Goal: Transaction & Acquisition: Purchase product/service

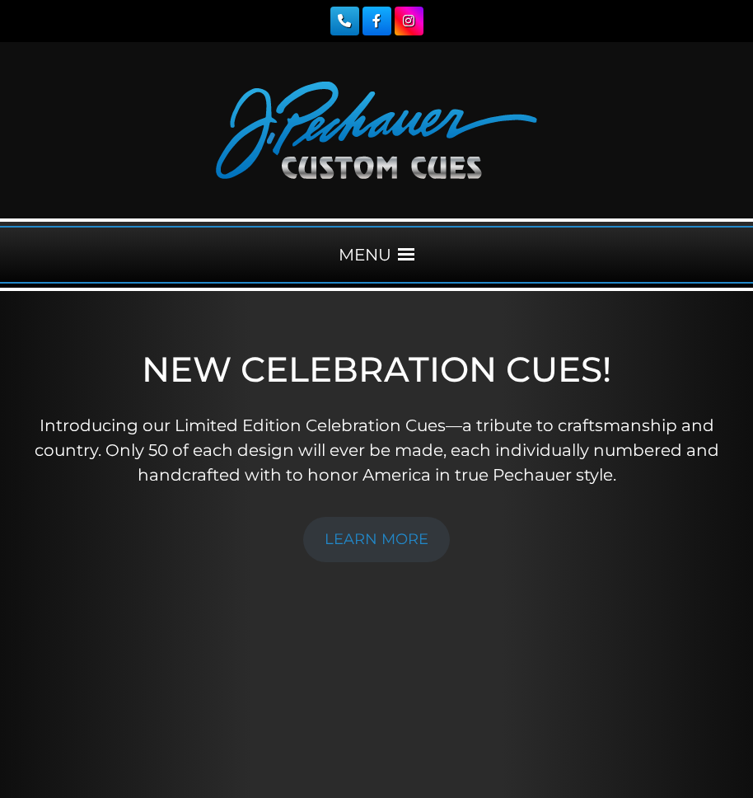
click at [409, 255] on span at bounding box center [406, 254] width 16 height 16
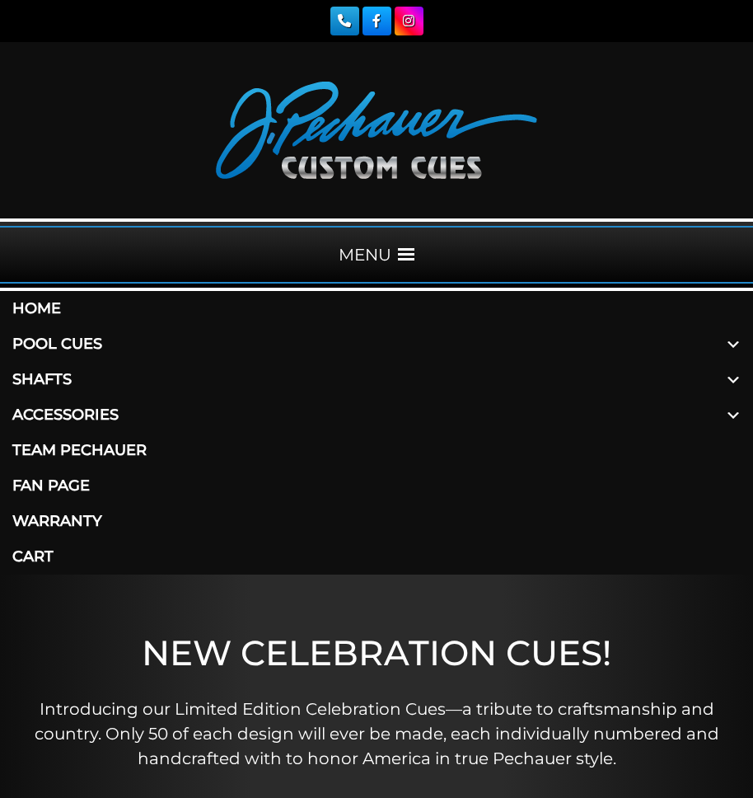
click at [47, 382] on link "Shafts" at bounding box center [376, 379] width 753 height 35
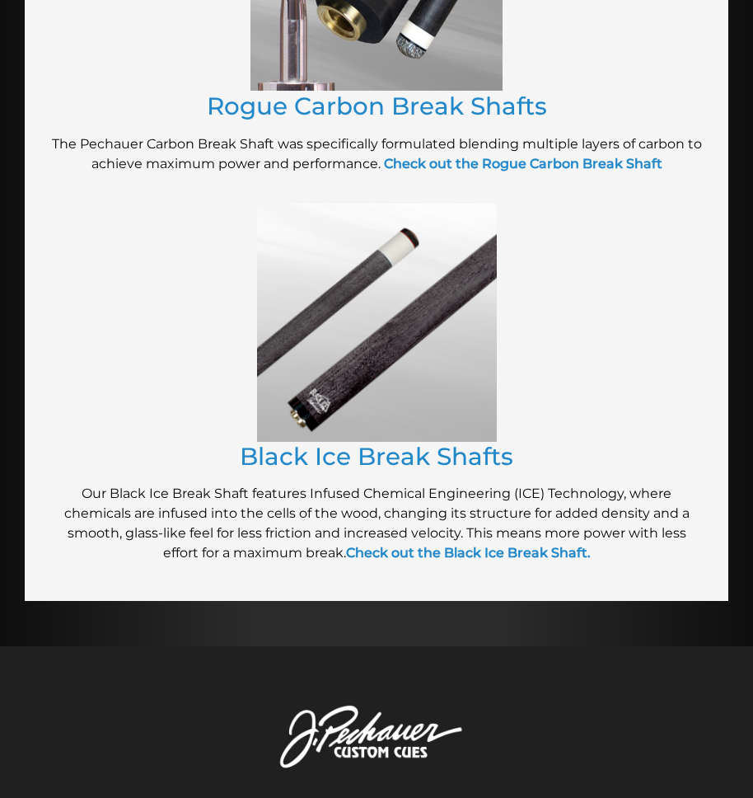
scroll to position [2268, 0]
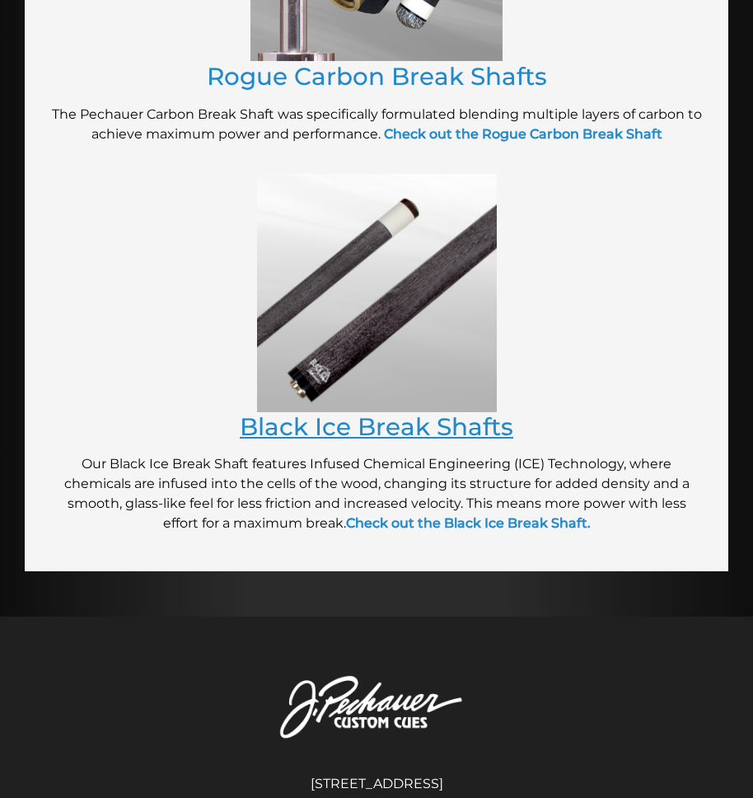
click at [380, 433] on link "Black Ice Break Shafts" at bounding box center [377, 426] width 274 height 29
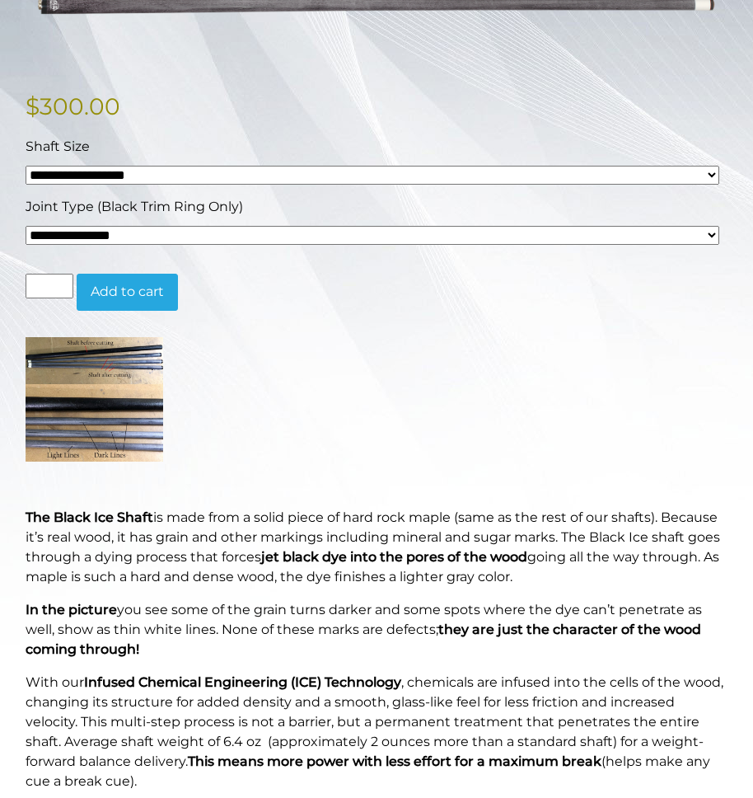
scroll to position [453, 0]
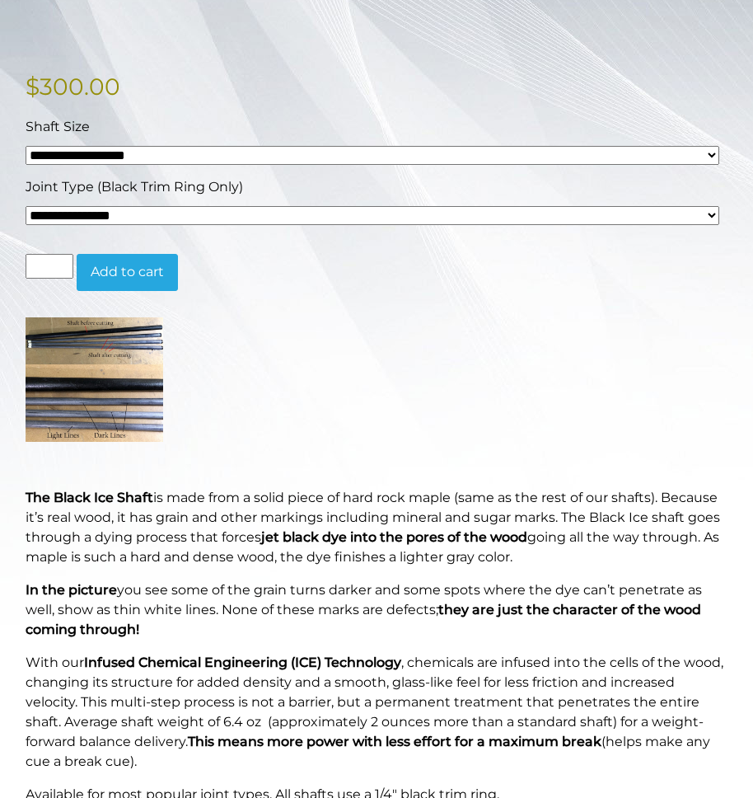
click at [381, 59] on div "Hover to zoom The Black Ice Shaft is made from a solid piece of hard rock maple…" at bounding box center [377, 582] width 702 height 1312
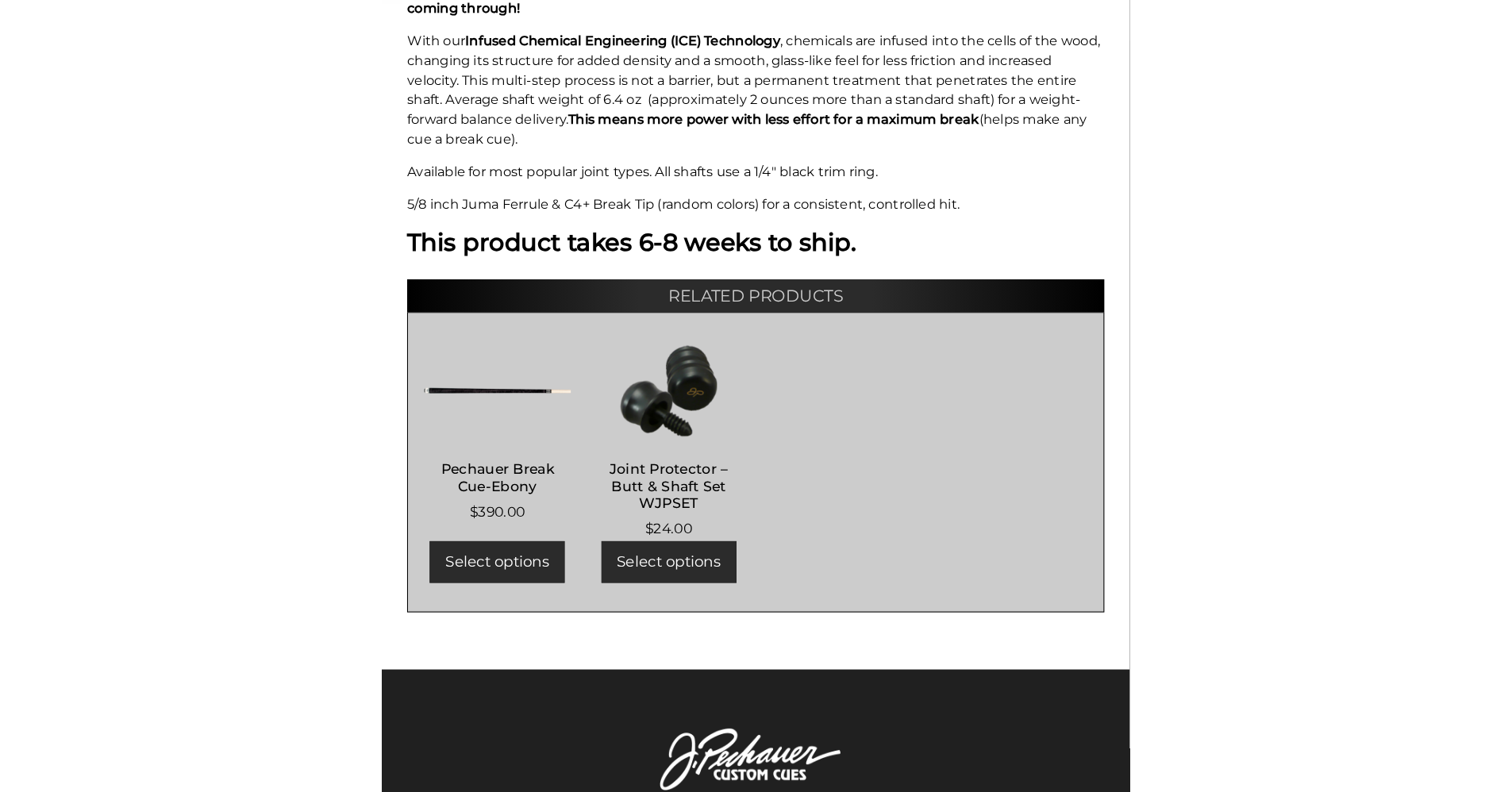
scroll to position [1036, 0]
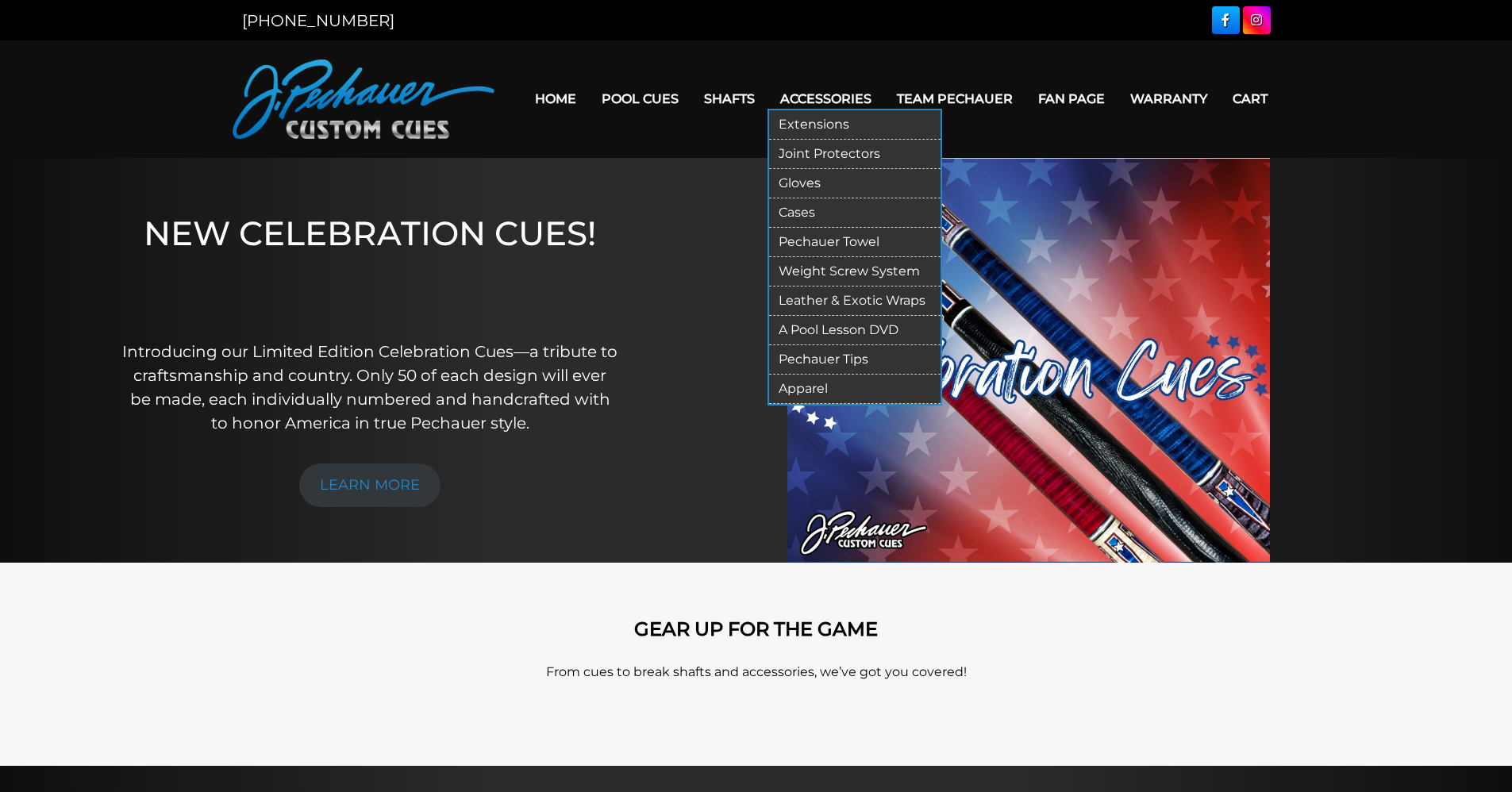
click at [836, 97] on link "Accessories" at bounding box center [825, 99] width 117 height 40
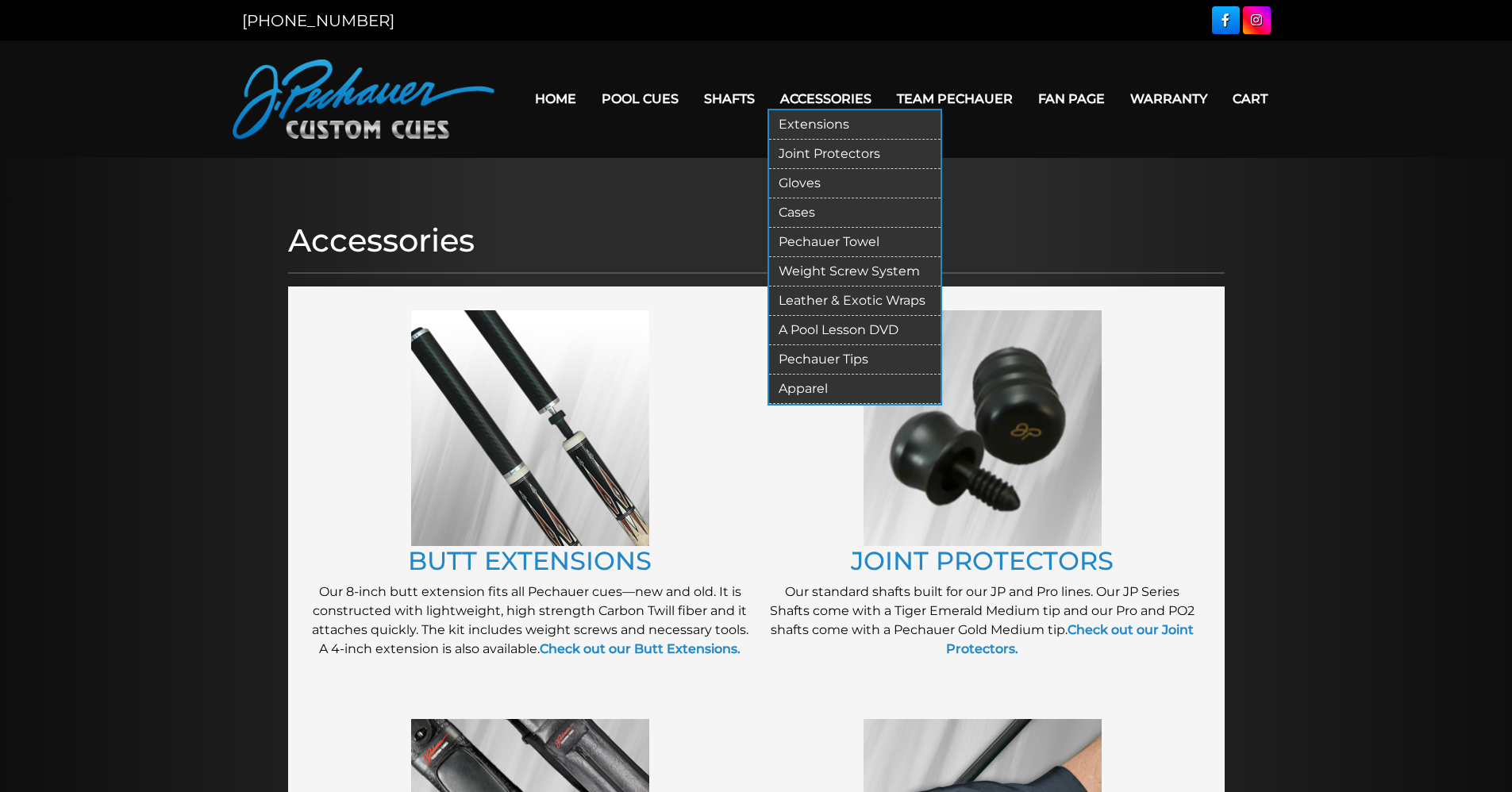
click at [831, 125] on link "Extensions" at bounding box center [854, 125] width 171 height 29
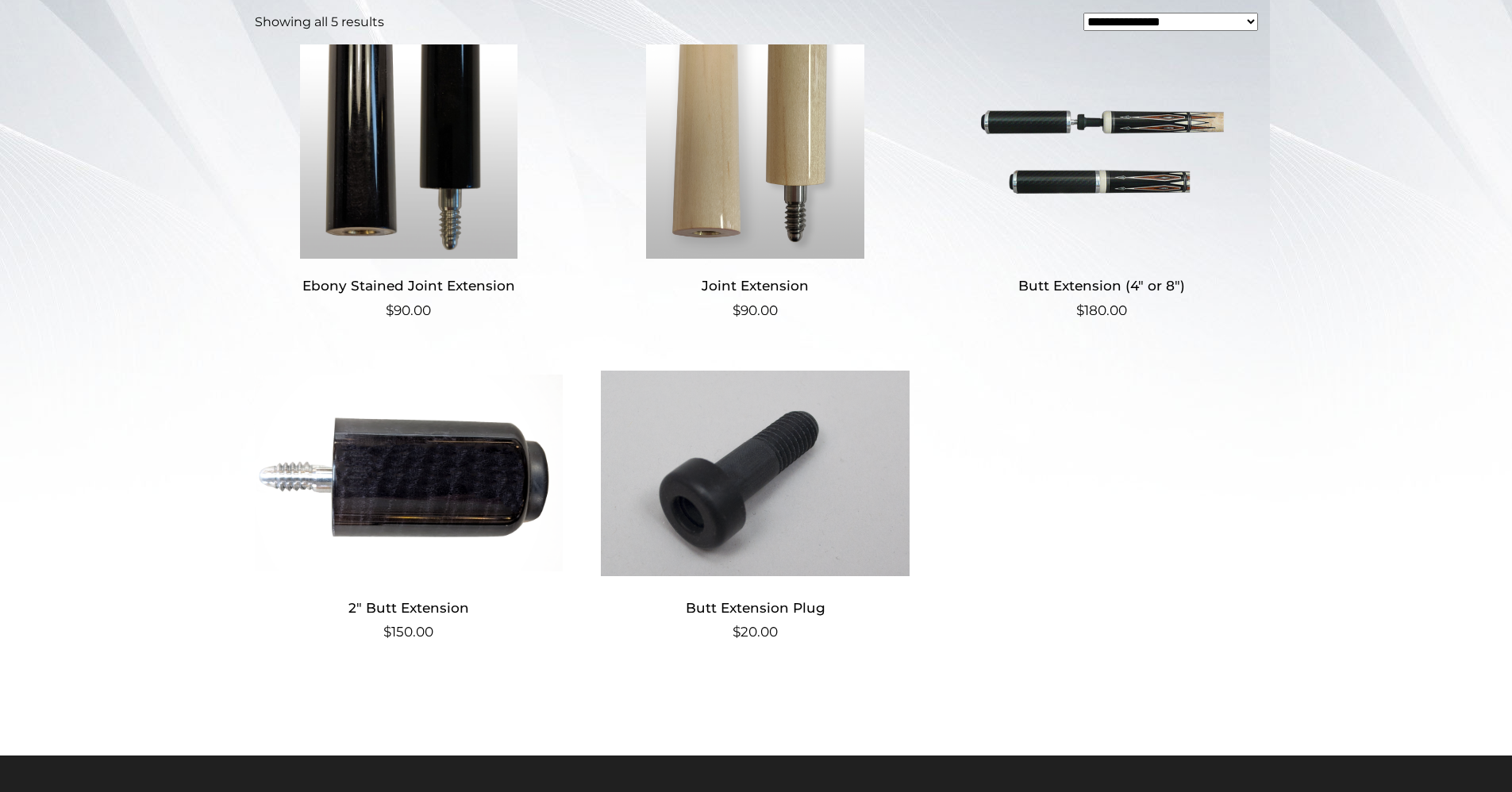
scroll to position [431, 0]
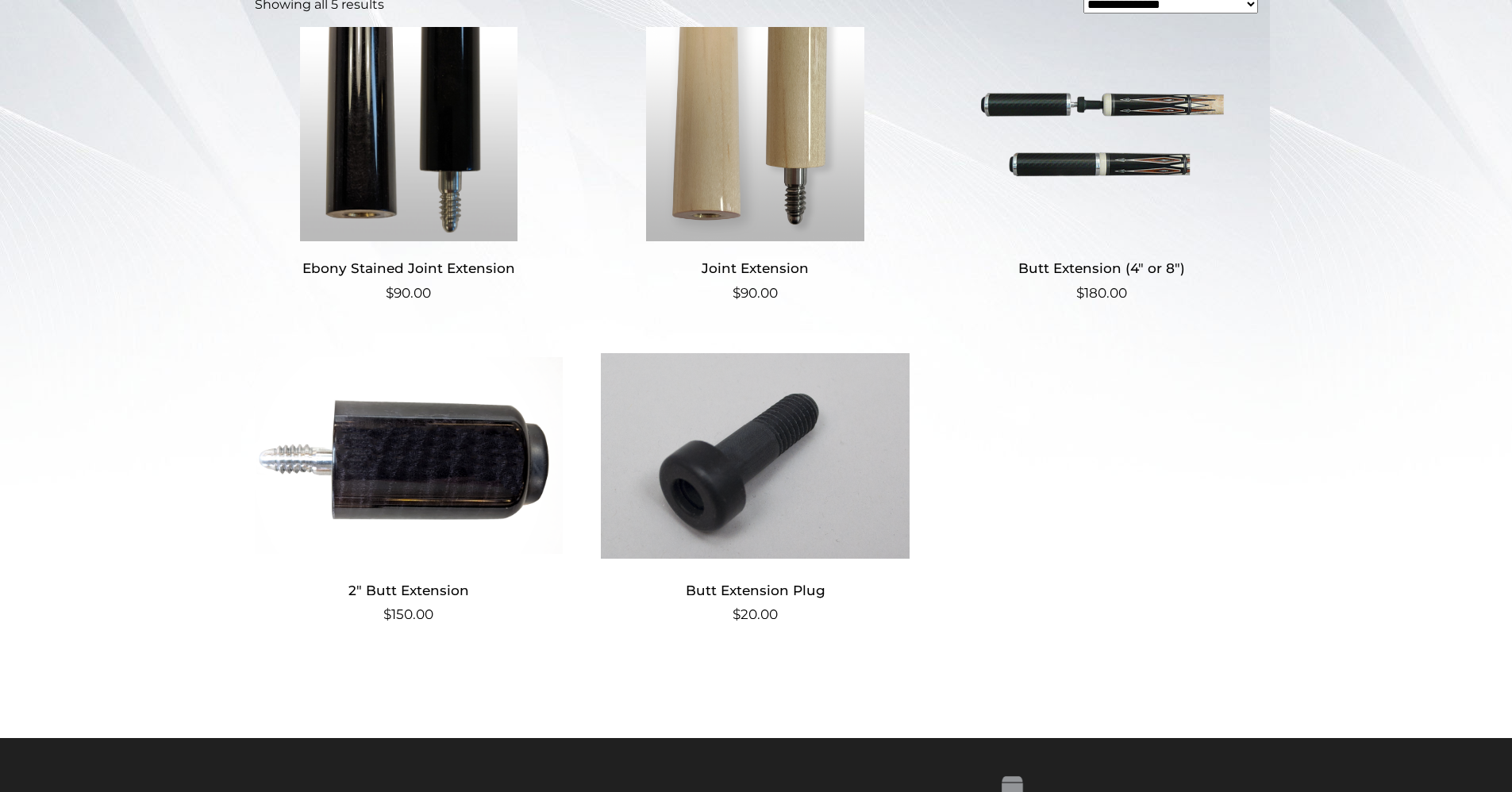
click at [1051, 435] on ul "Ebony Stained Joint Extension $ 90.00 Joint Extension $ 90.00 Butt Extension (4…" at bounding box center [755, 349] width 1003 height 644
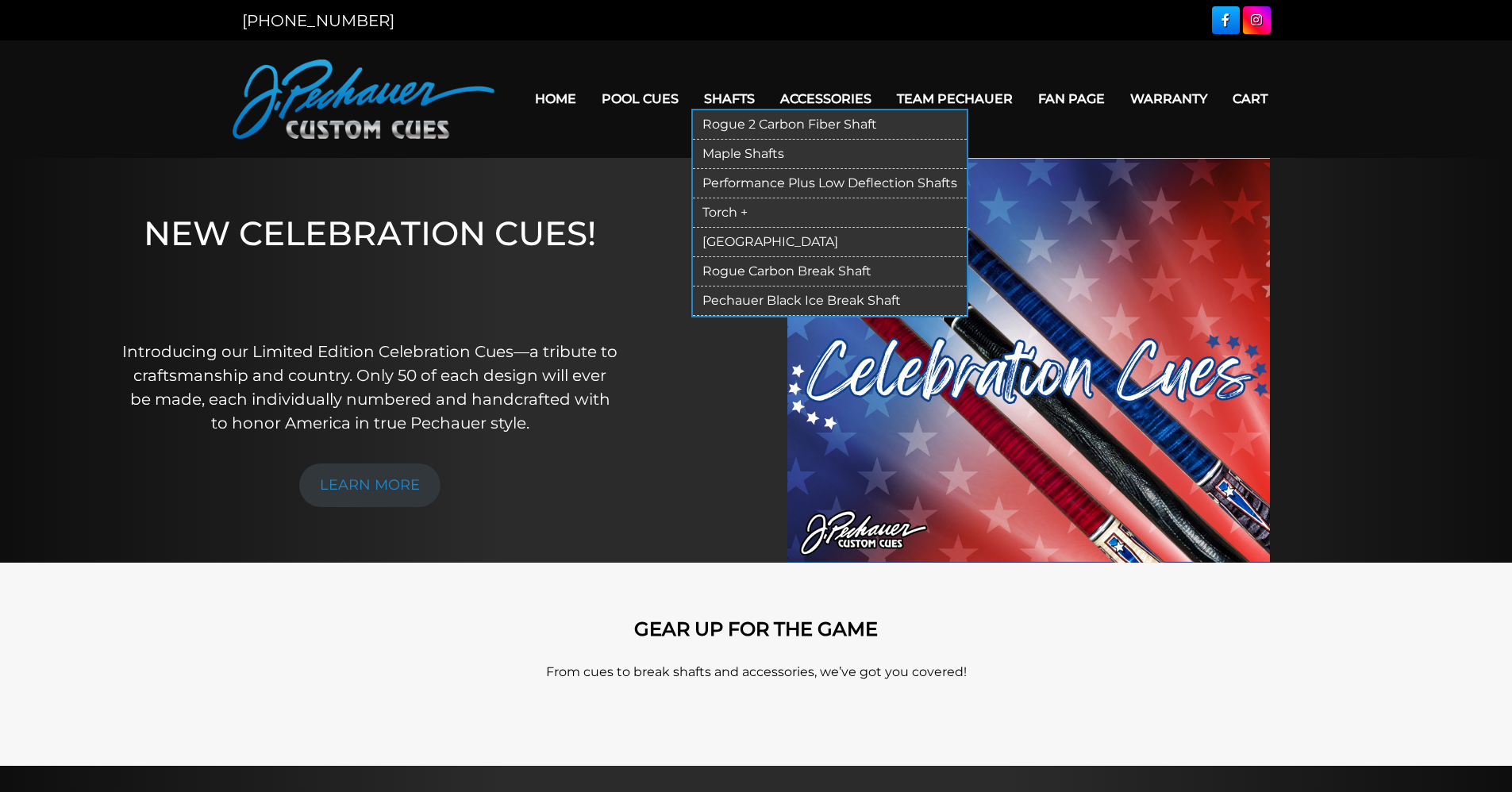
click at [756, 299] on link "Pechauer Black Ice Break Shaft" at bounding box center [829, 301] width 274 height 29
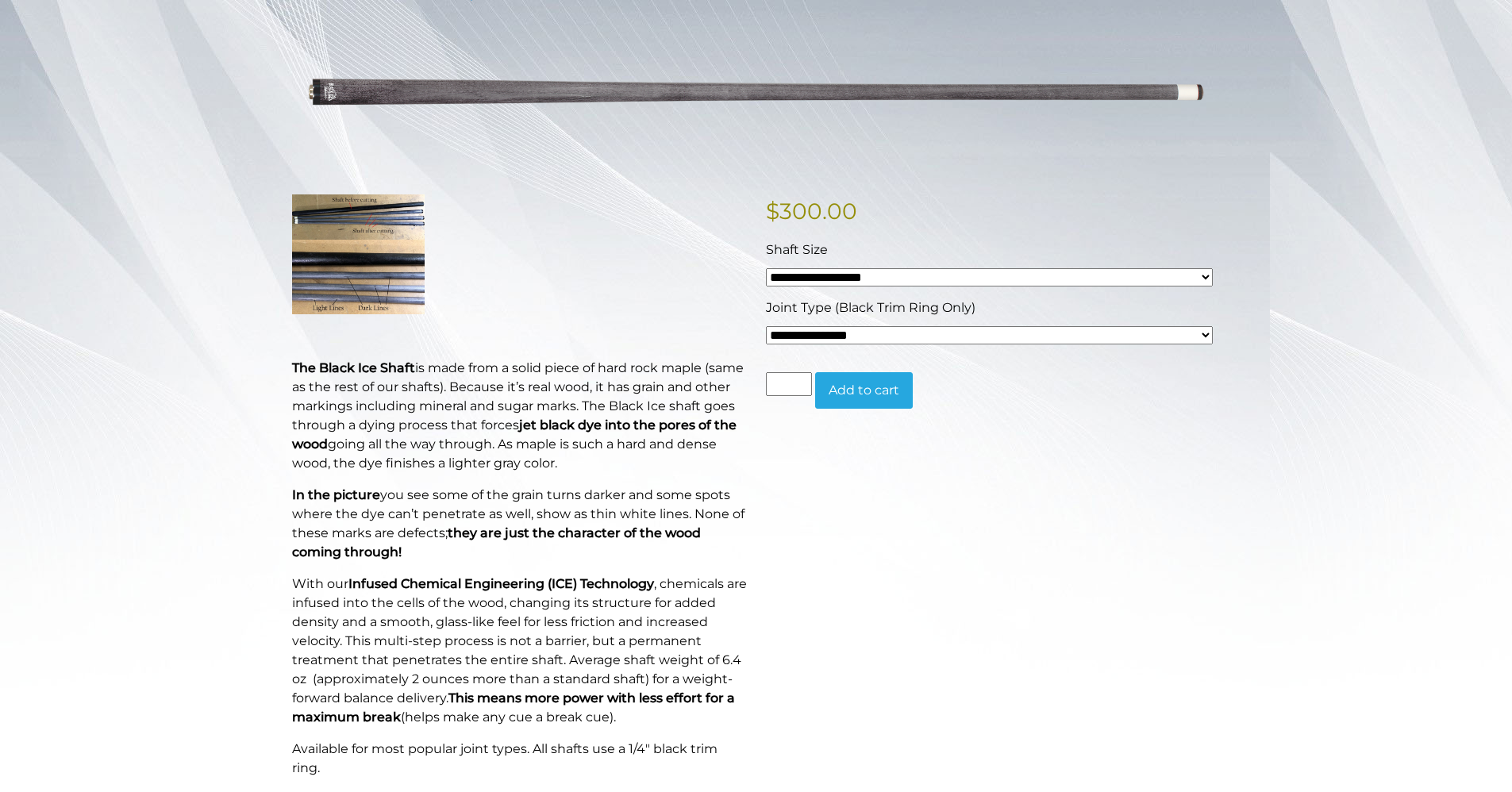
scroll to position [238, 0]
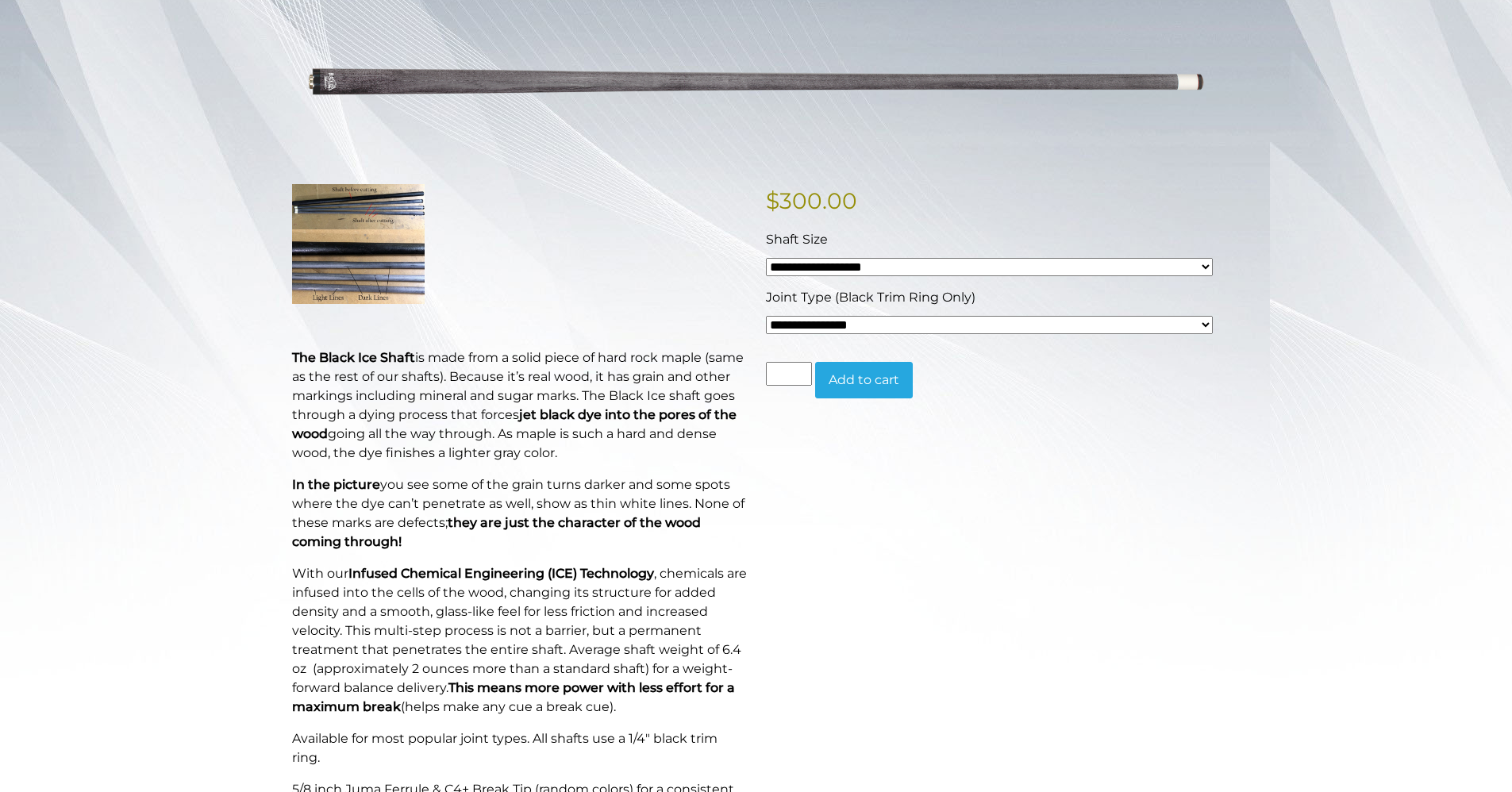
click at [1206, 324] on select "**********" at bounding box center [989, 325] width 447 height 18
